Goal: Information Seeking & Learning: Learn about a topic

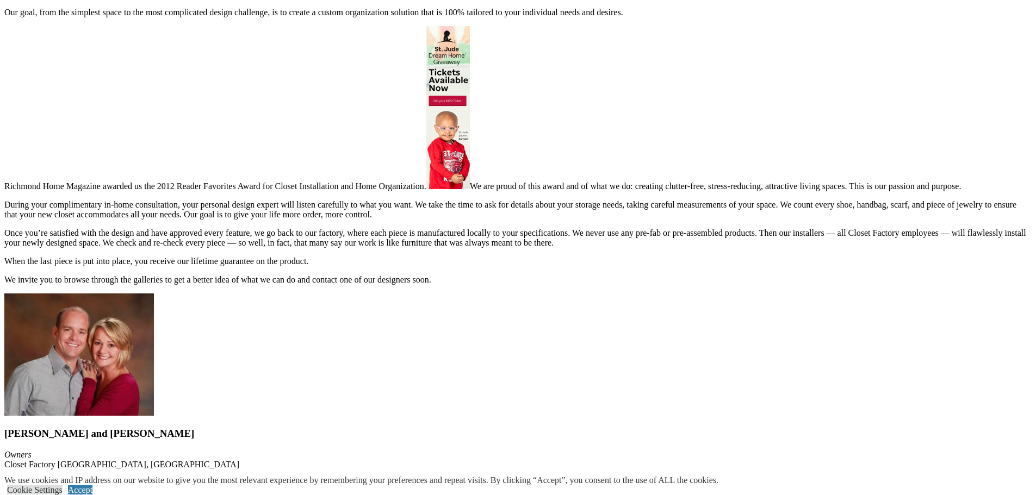
scroll to position [3753, 0]
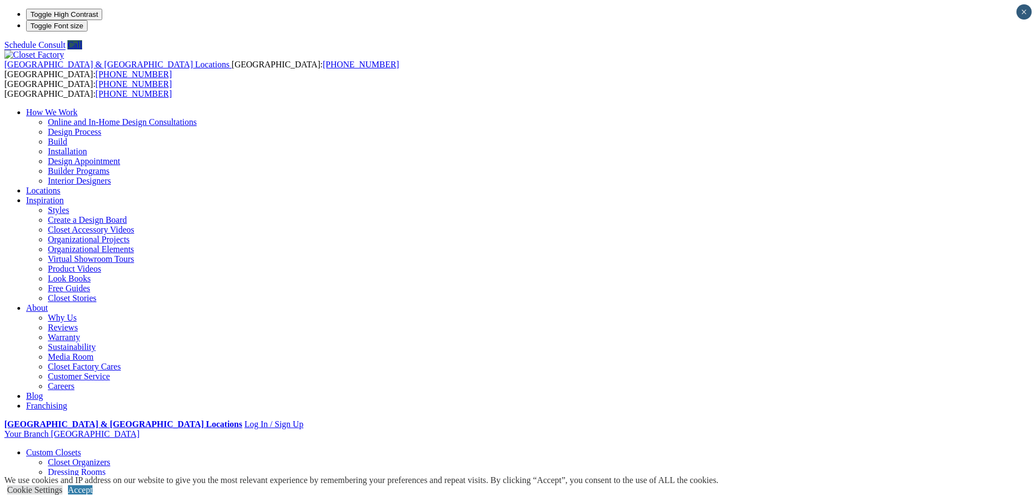
drag, startPoint x: 439, startPoint y: 121, endPoint x: 435, endPoint y: 111, distance: 11.2
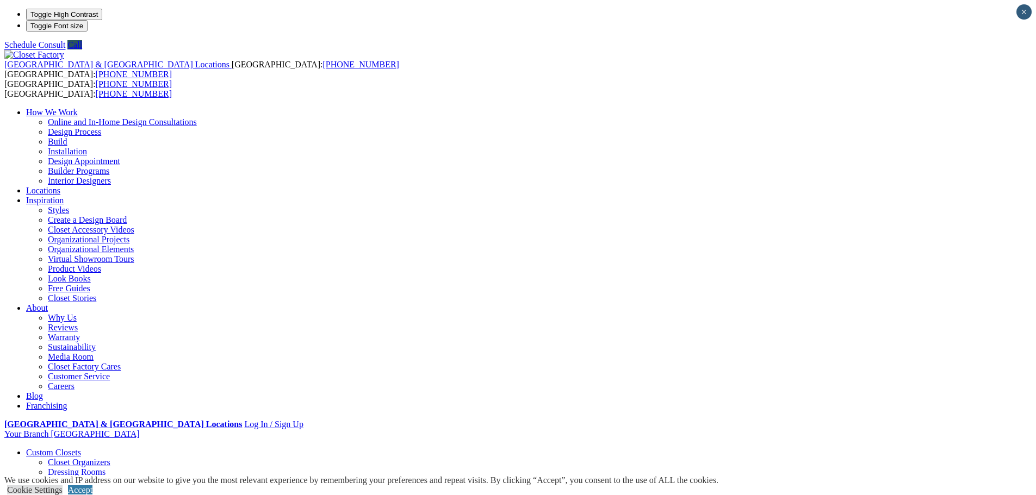
click at [107, 487] on link "Reach-in Closets" at bounding box center [77, 491] width 59 height 9
drag, startPoint x: 455, startPoint y: 281, endPoint x: 418, endPoint y: 69, distance: 215.8
